Goal: Obtain resource: Obtain resource

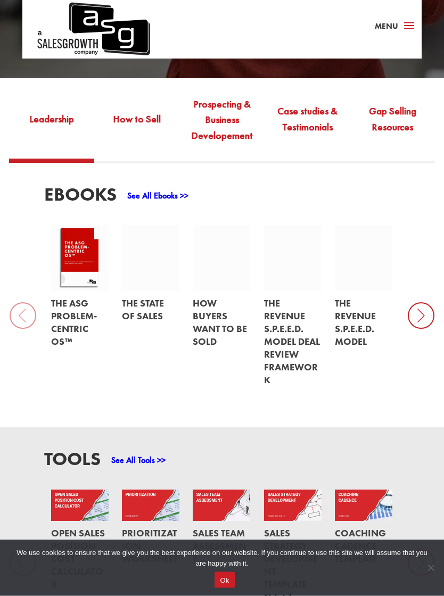
scroll to position [614, 0]
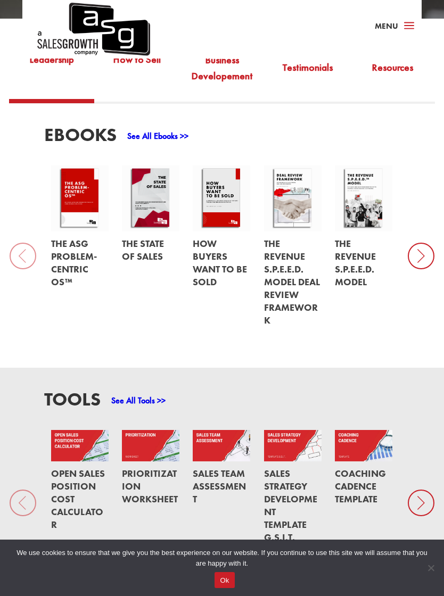
click at [424, 255] on icon at bounding box center [421, 256] width 27 height 27
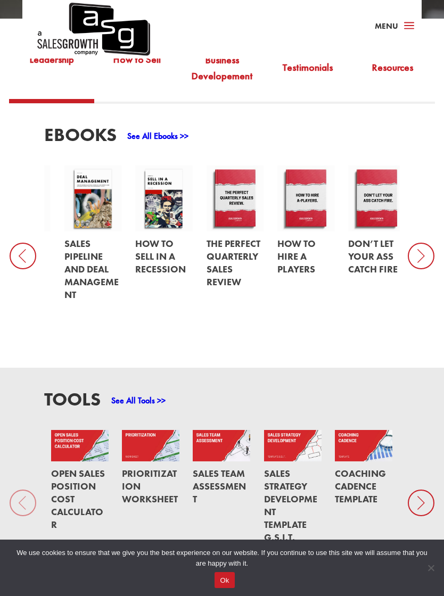
click at [420, 248] on icon at bounding box center [421, 256] width 27 height 27
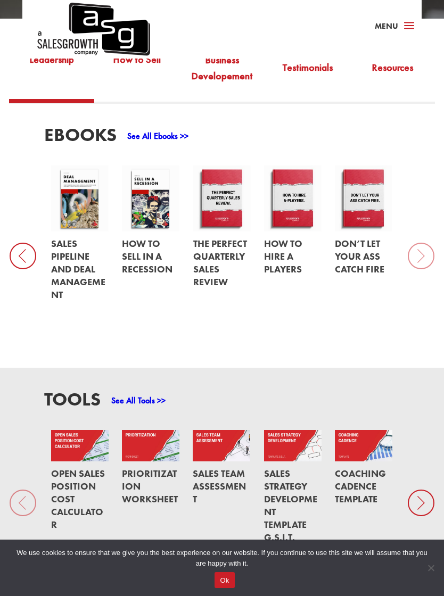
click at [419, 244] on div "EBooks See All Ebooks >> The ASG Problem-Centric OS™ The State of Sales How Buy…" at bounding box center [222, 236] width 444 height 264
click at [34, 255] on icon at bounding box center [23, 256] width 27 height 27
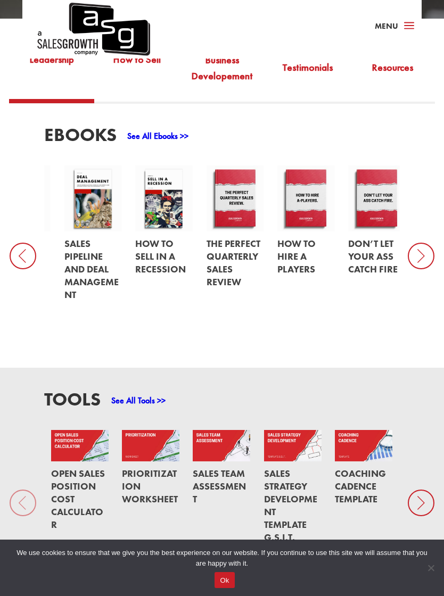
click at [181, 136] on link "See All Ebooks >>" at bounding box center [157, 135] width 61 height 11
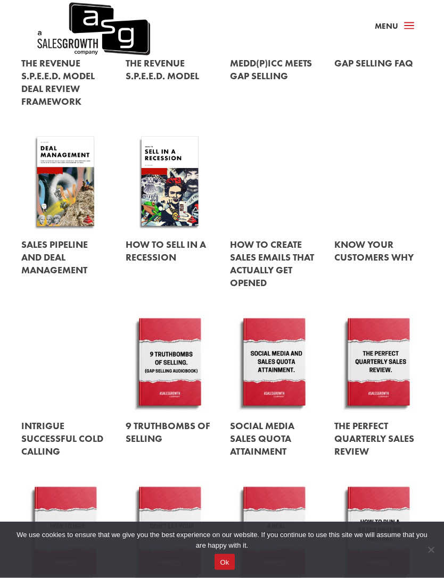
scroll to position [392, 0]
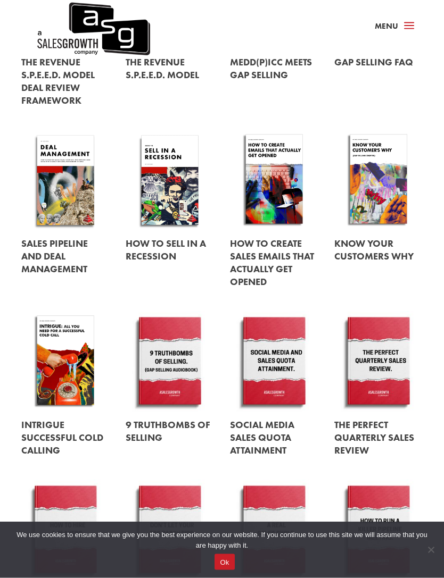
click at [295, 151] on link at bounding box center [274, 180] width 88 height 101
